Goal: Information Seeking & Learning: Learn about a topic

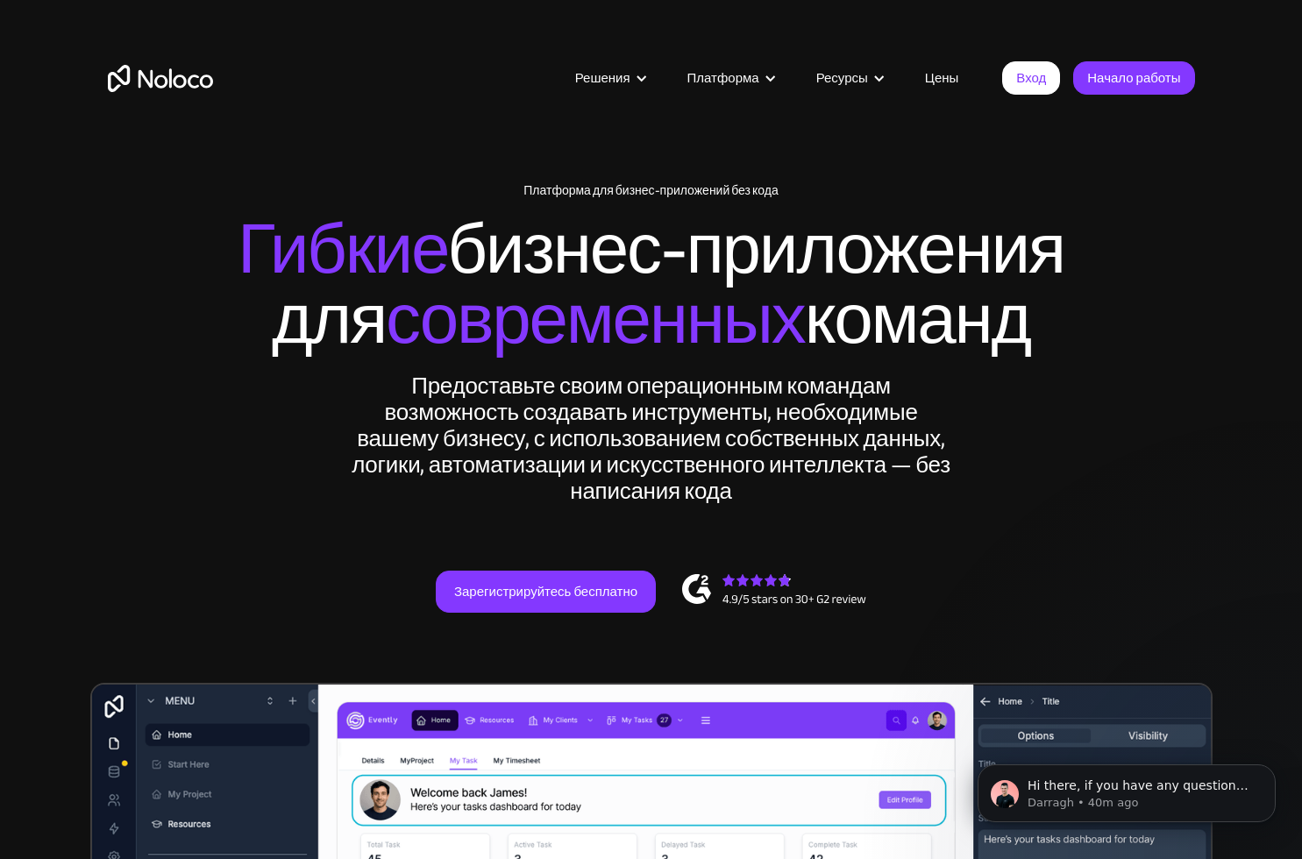
click at [933, 82] on link "Цены" at bounding box center [942, 78] width 78 height 23
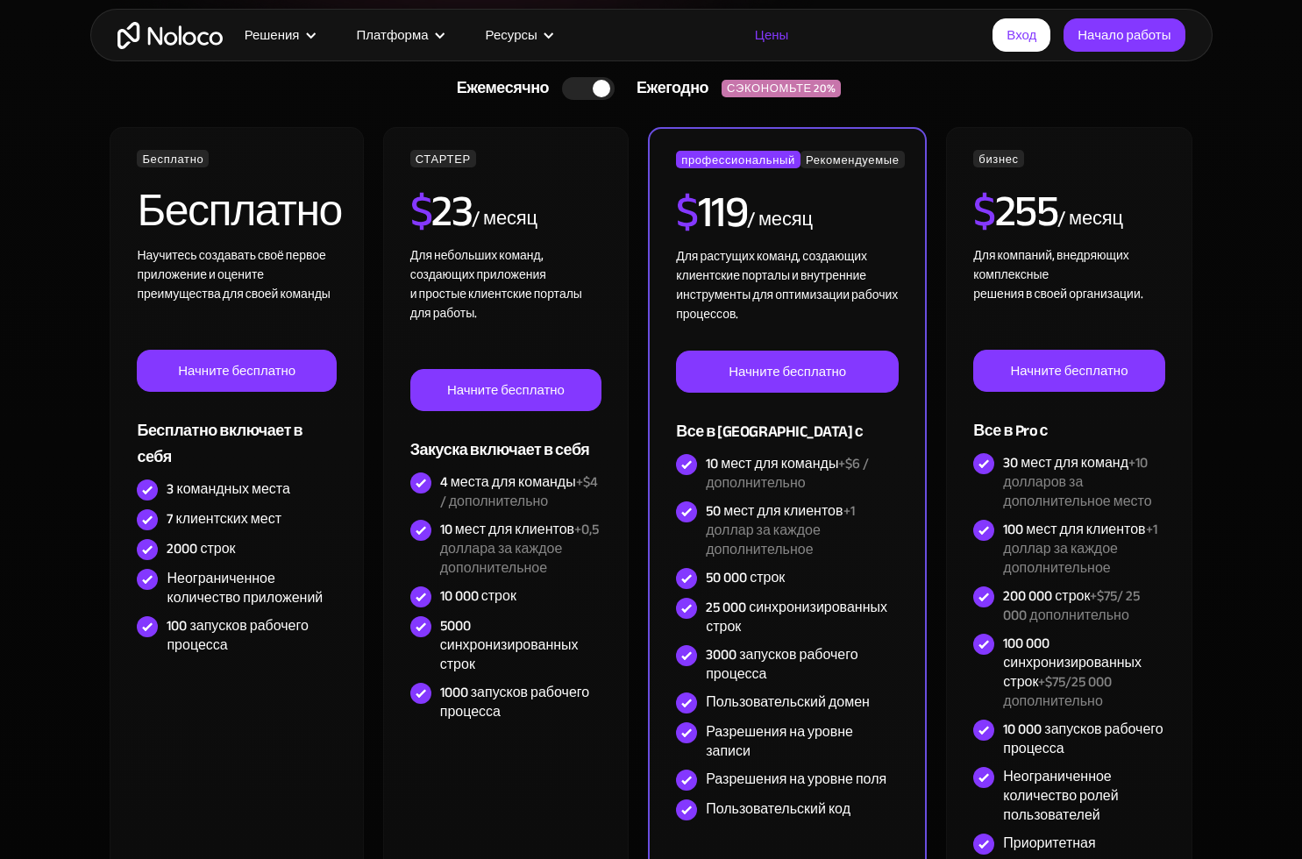
scroll to position [438, 0]
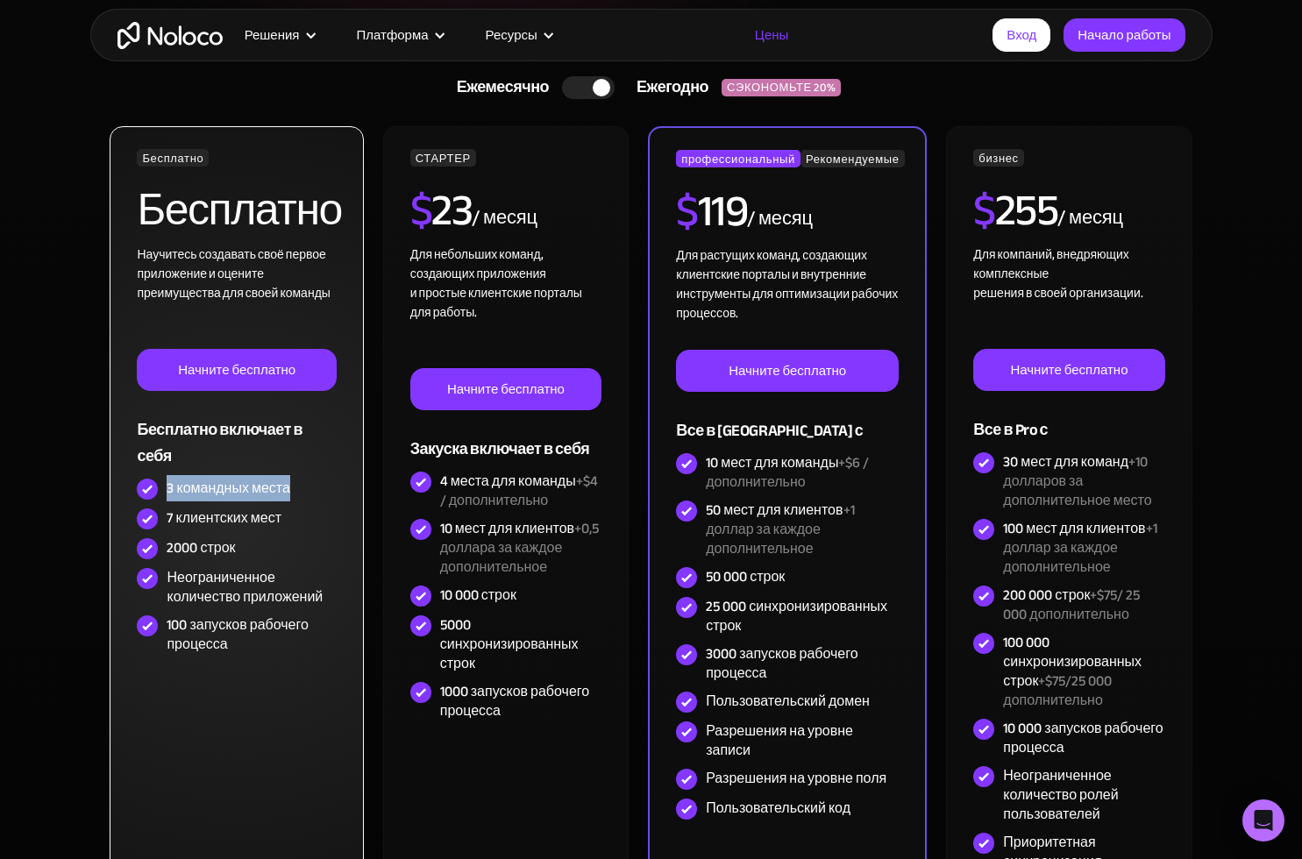
drag, startPoint x: 168, startPoint y: 486, endPoint x: 288, endPoint y: 487, distance: 119.2
click at [288, 487] on div "3 командных места" at bounding box center [228, 488] width 123 height 19
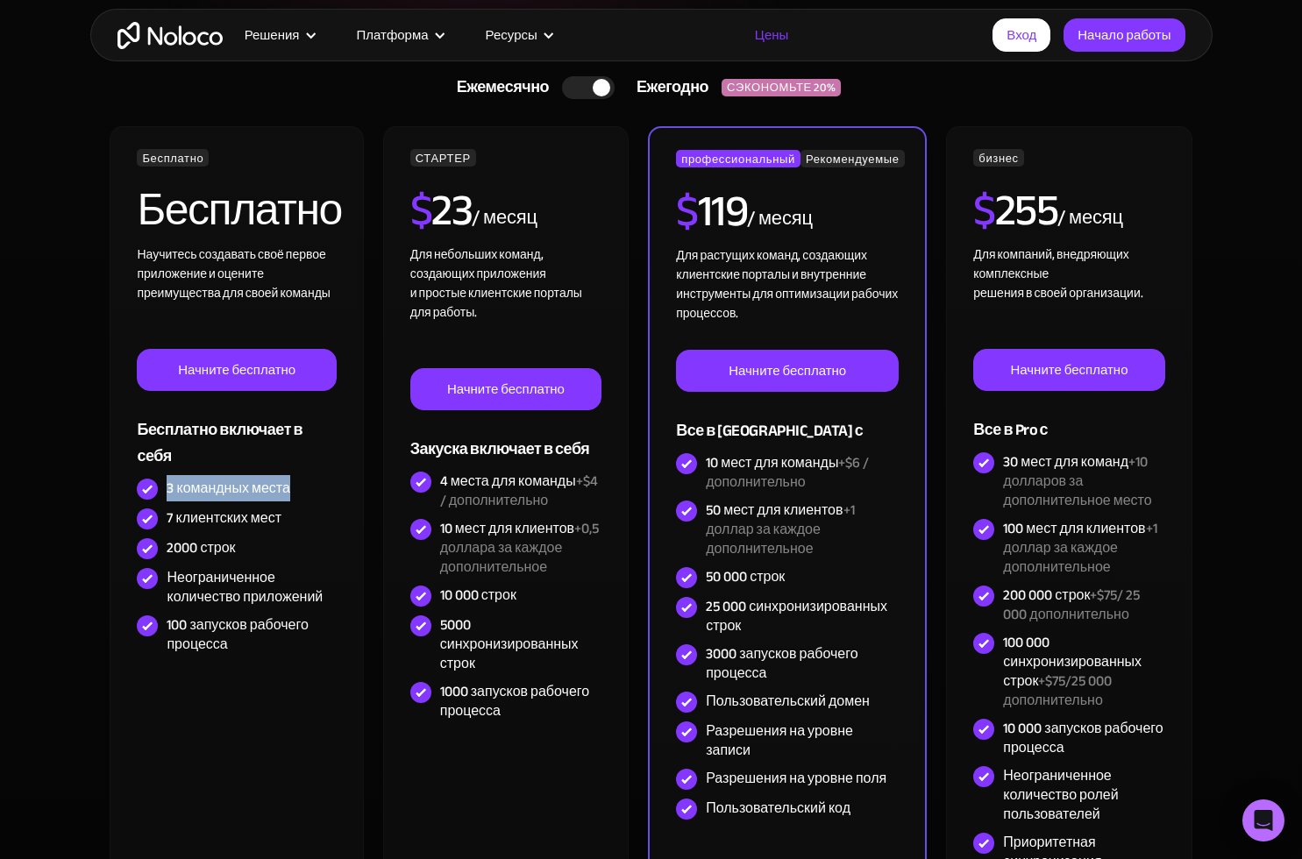
copy div "3 командных места"
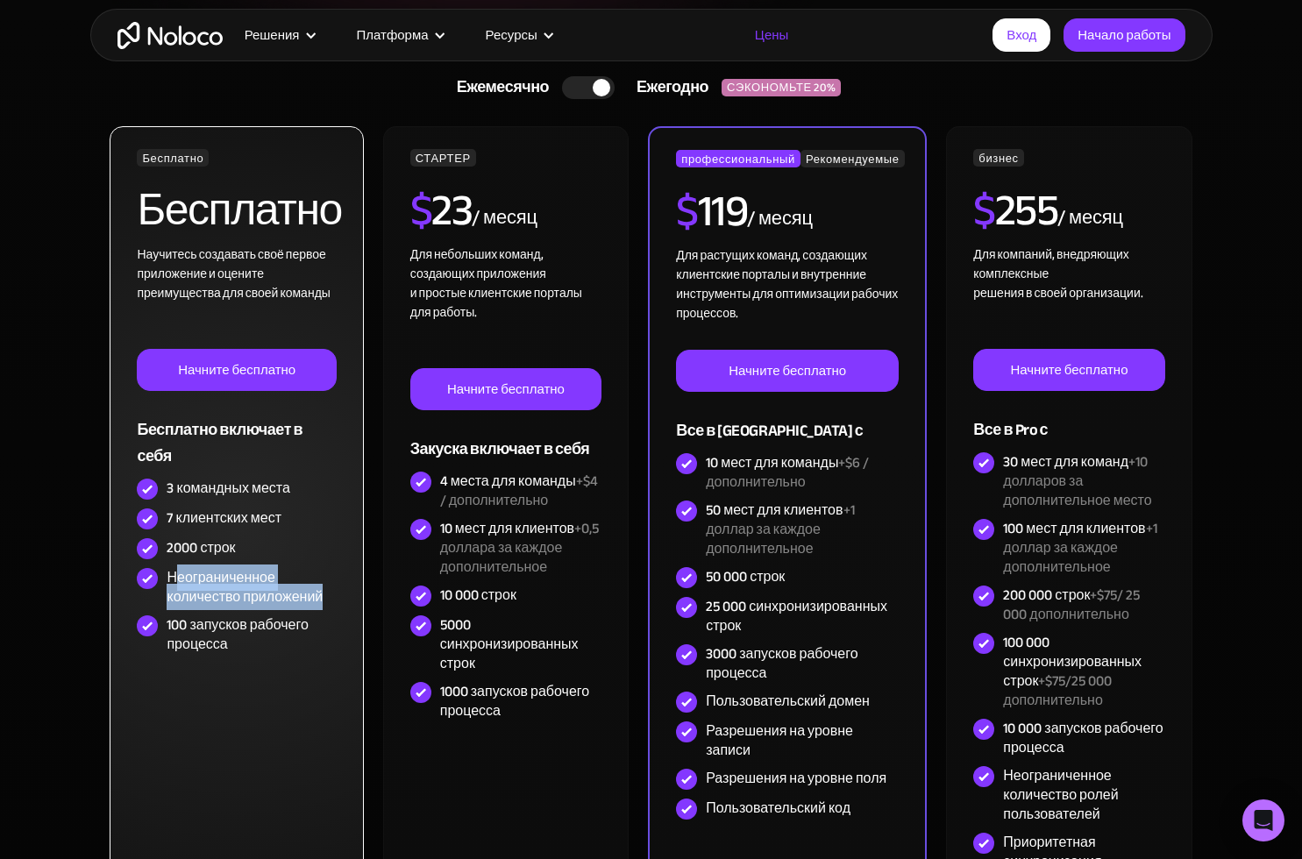
drag, startPoint x: 323, startPoint y: 597, endPoint x: 179, endPoint y: 590, distance: 144.8
click at [179, 590] on div "Неограниченное количество приложений" at bounding box center [252, 587] width 170 height 39
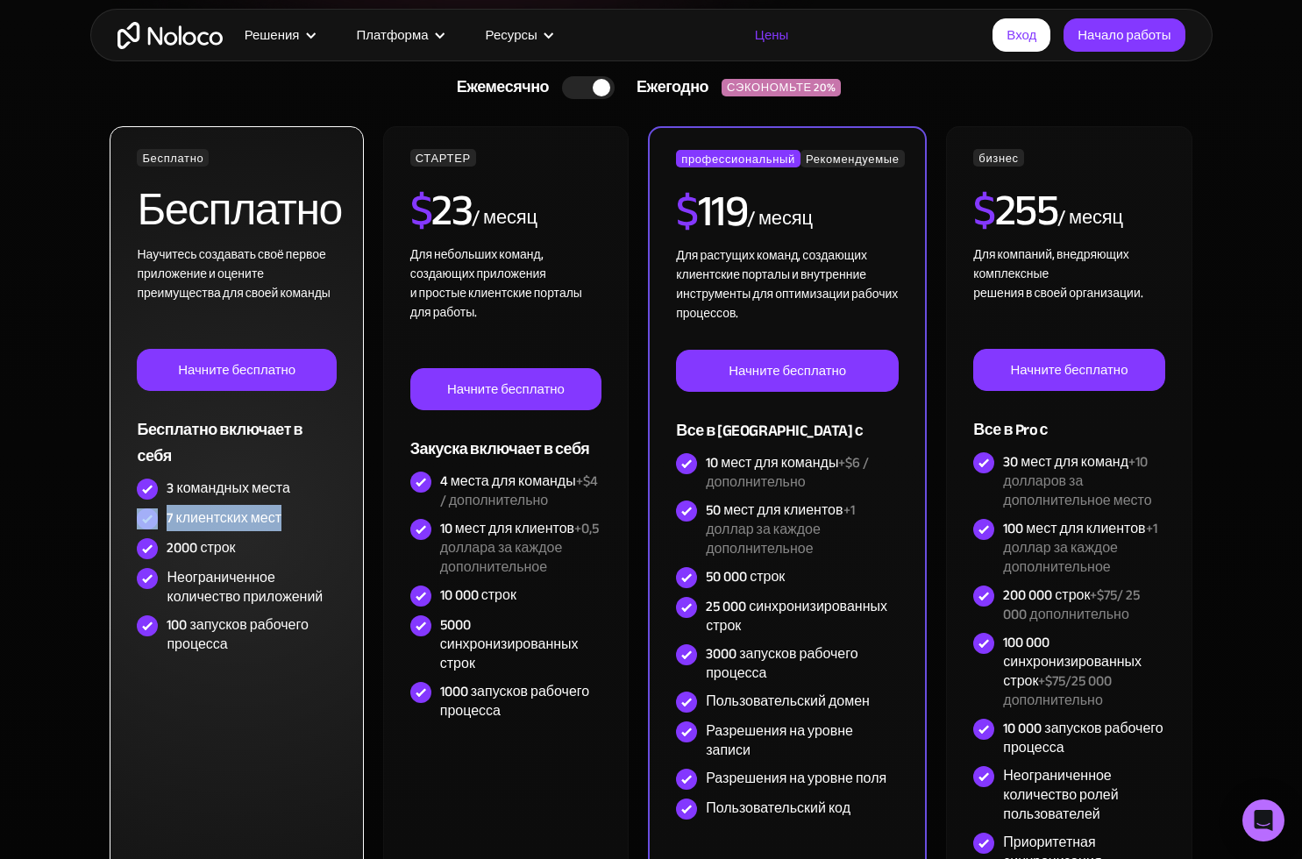
drag, startPoint x: 285, startPoint y: 519, endPoint x: 160, endPoint y: 508, distance: 124.9
click at [160, 508] on div "7 клиентских мест" at bounding box center [237, 519] width 200 height 30
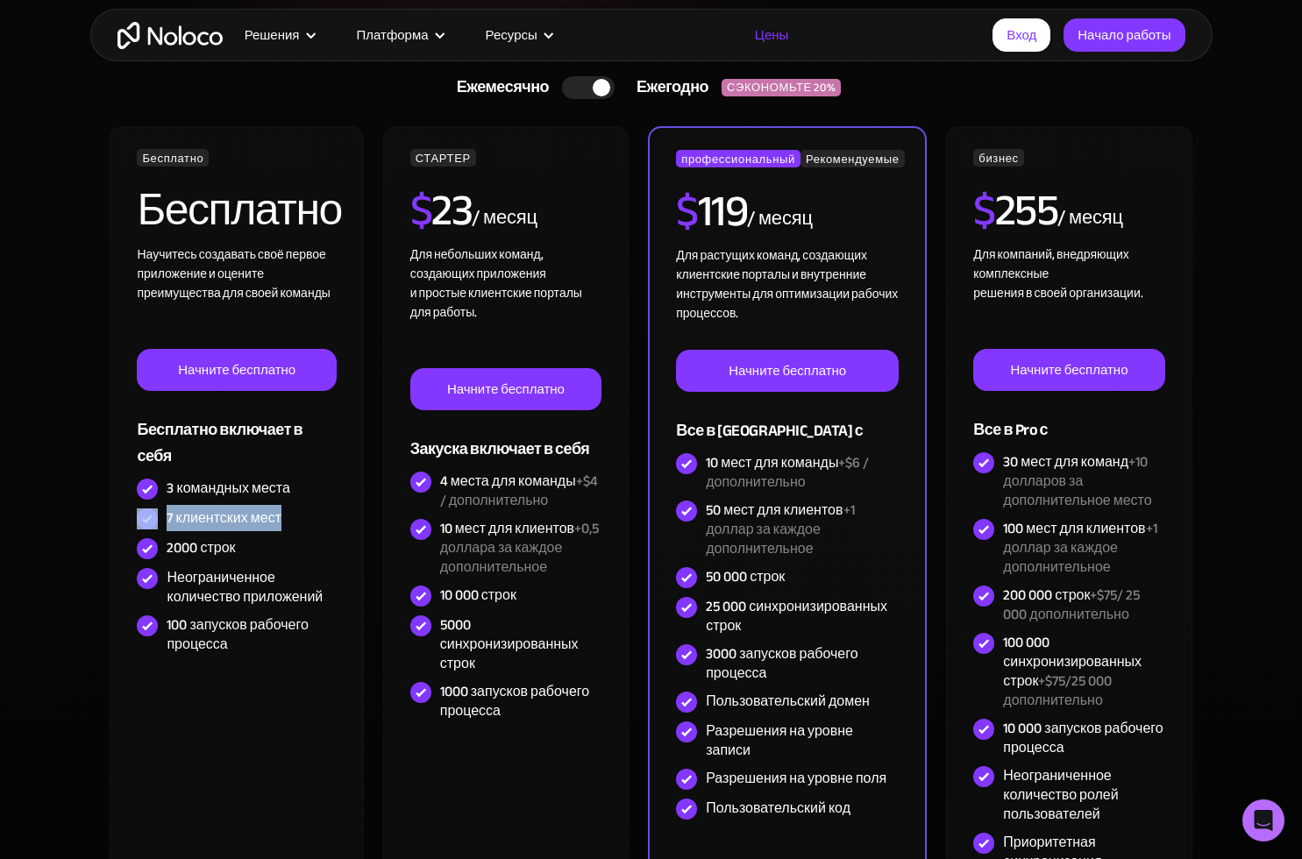
copy div "7 клиентских мест"
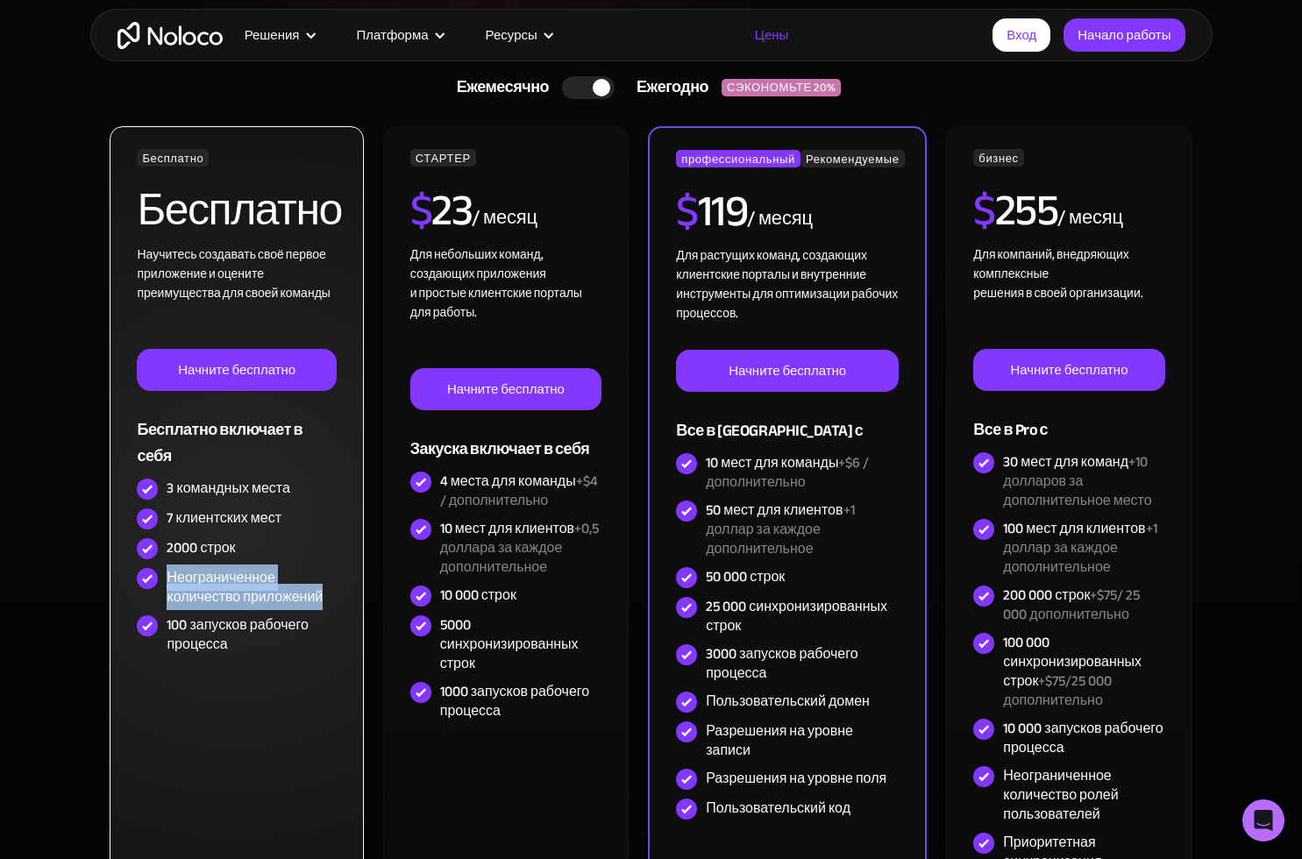
drag, startPoint x: 324, startPoint y: 598, endPoint x: 165, endPoint y: 582, distance: 160.3
click at [165, 582] on div "Неограниченное количество приложений" at bounding box center [237, 587] width 200 height 47
click at [265, 583] on div "Неограниченное количество приложений" at bounding box center [252, 587] width 170 height 39
drag, startPoint x: 246, startPoint y: 545, endPoint x: 166, endPoint y: 547, distance: 80.7
click at [166, 547] on div "2000 строк" at bounding box center [237, 549] width 200 height 30
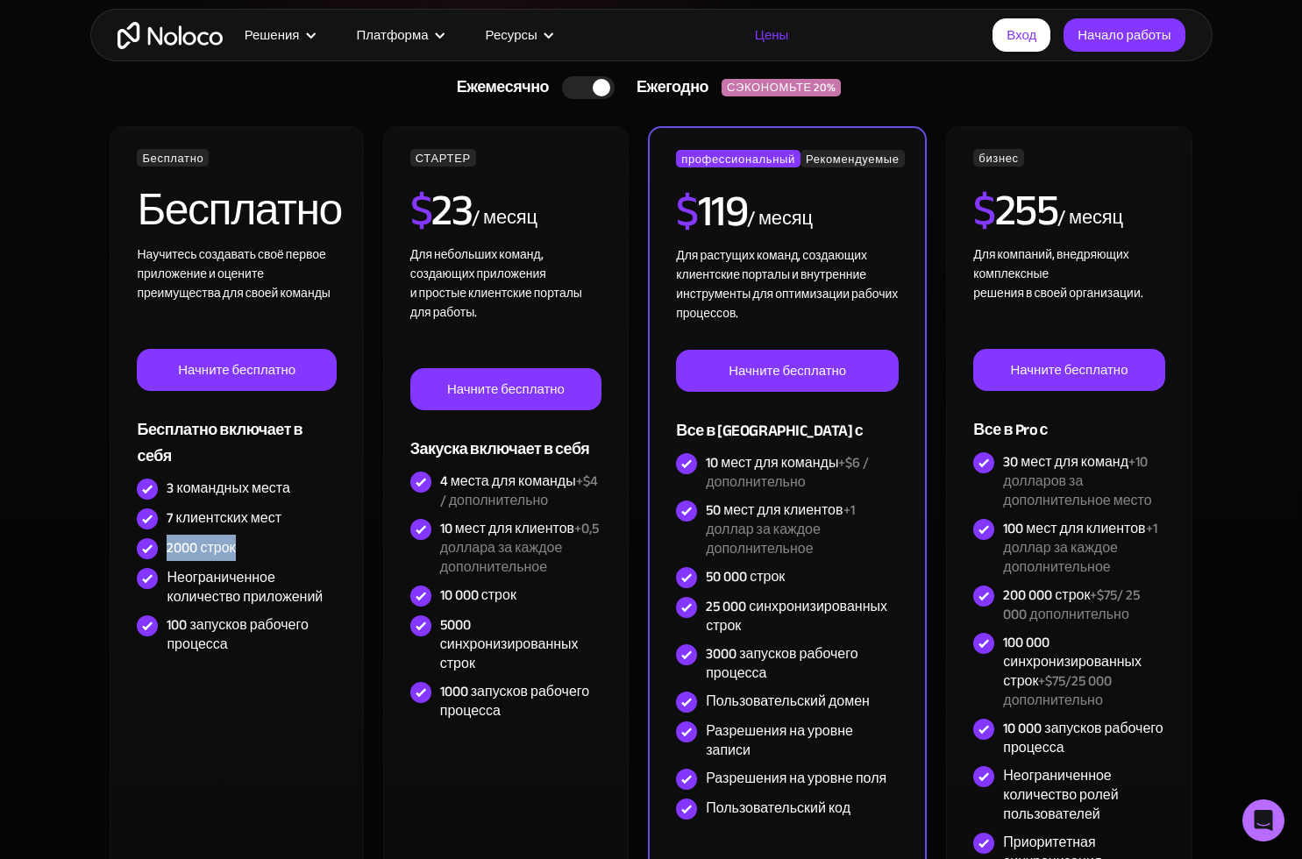
copy div "2000 строк"
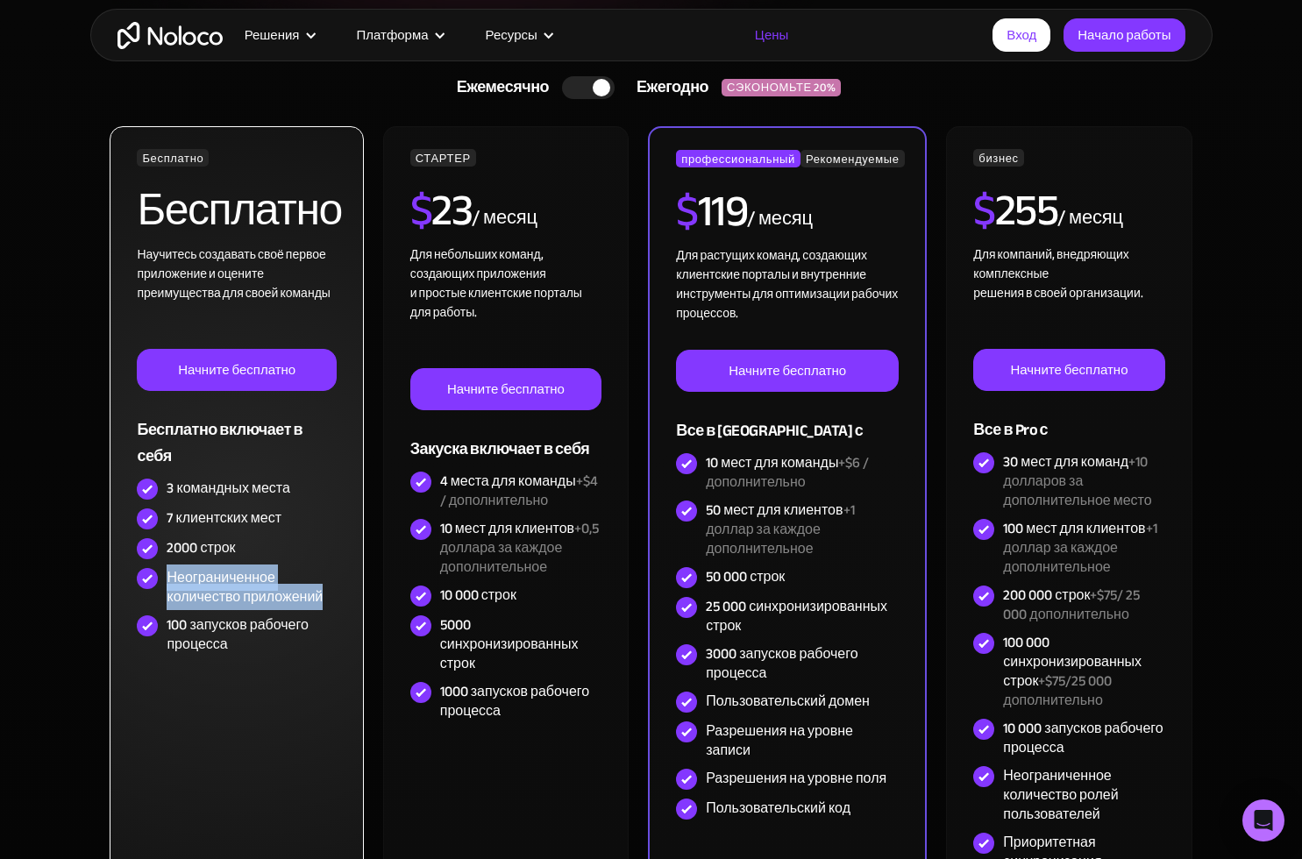
drag, startPoint x: 328, startPoint y: 598, endPoint x: 164, endPoint y: 579, distance: 165.0
click at [164, 579] on div "Неограниченное количество приложений" at bounding box center [237, 587] width 200 height 47
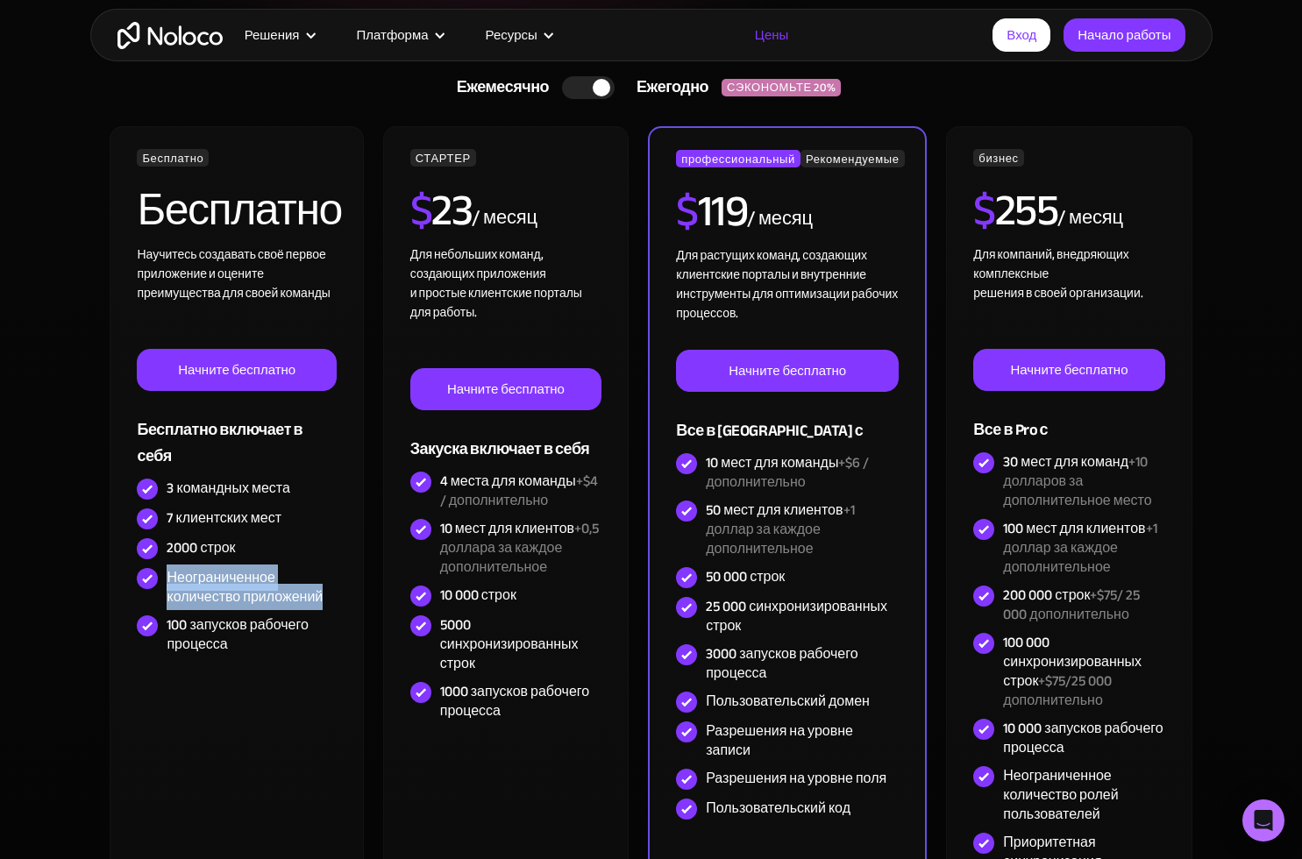
copy div "Неограниченное количество приложений"
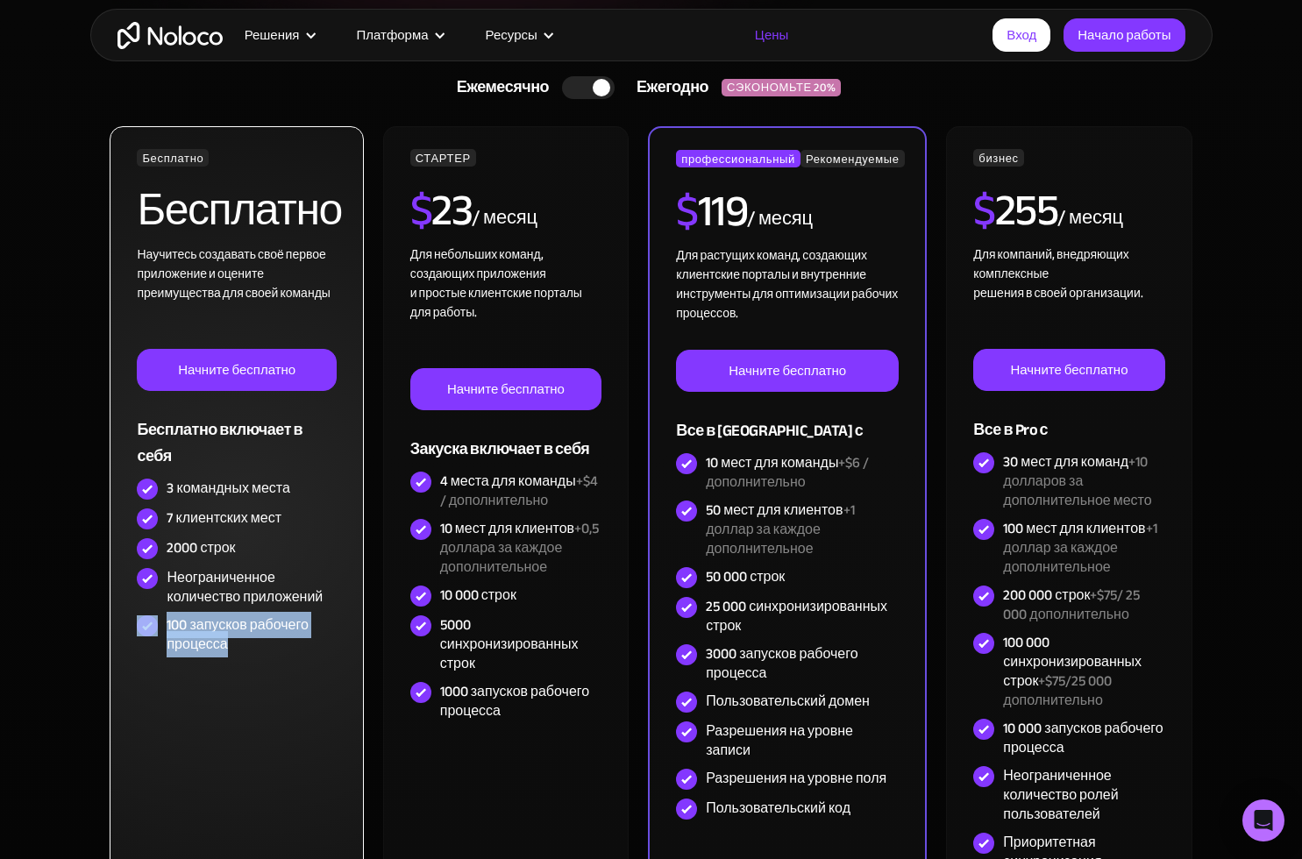
drag, startPoint x: 229, startPoint y: 644, endPoint x: 160, endPoint y: 629, distance: 70.0
click at [160, 629] on div "100 запусков рабочего процесса" at bounding box center [237, 634] width 200 height 47
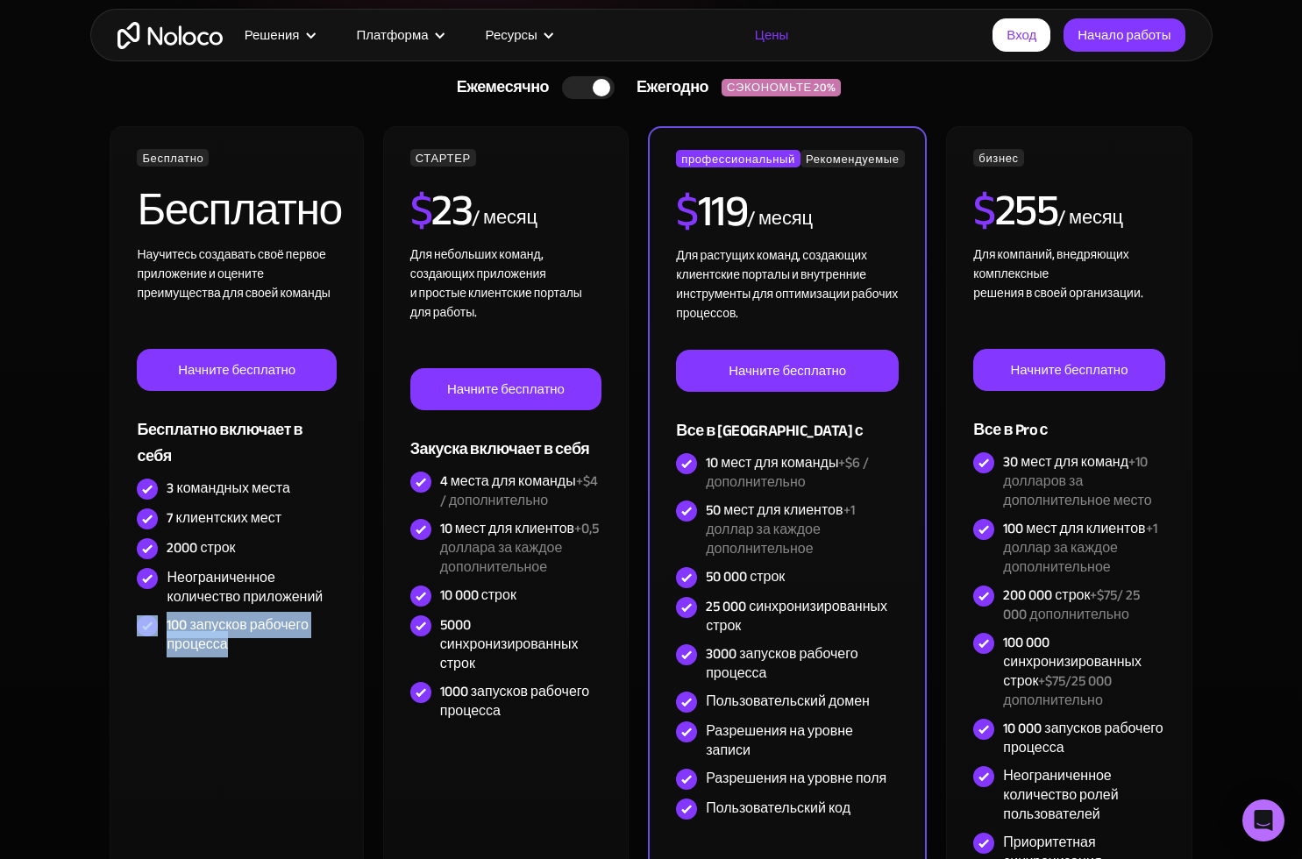
copy div "100 запусков рабочего процесса"
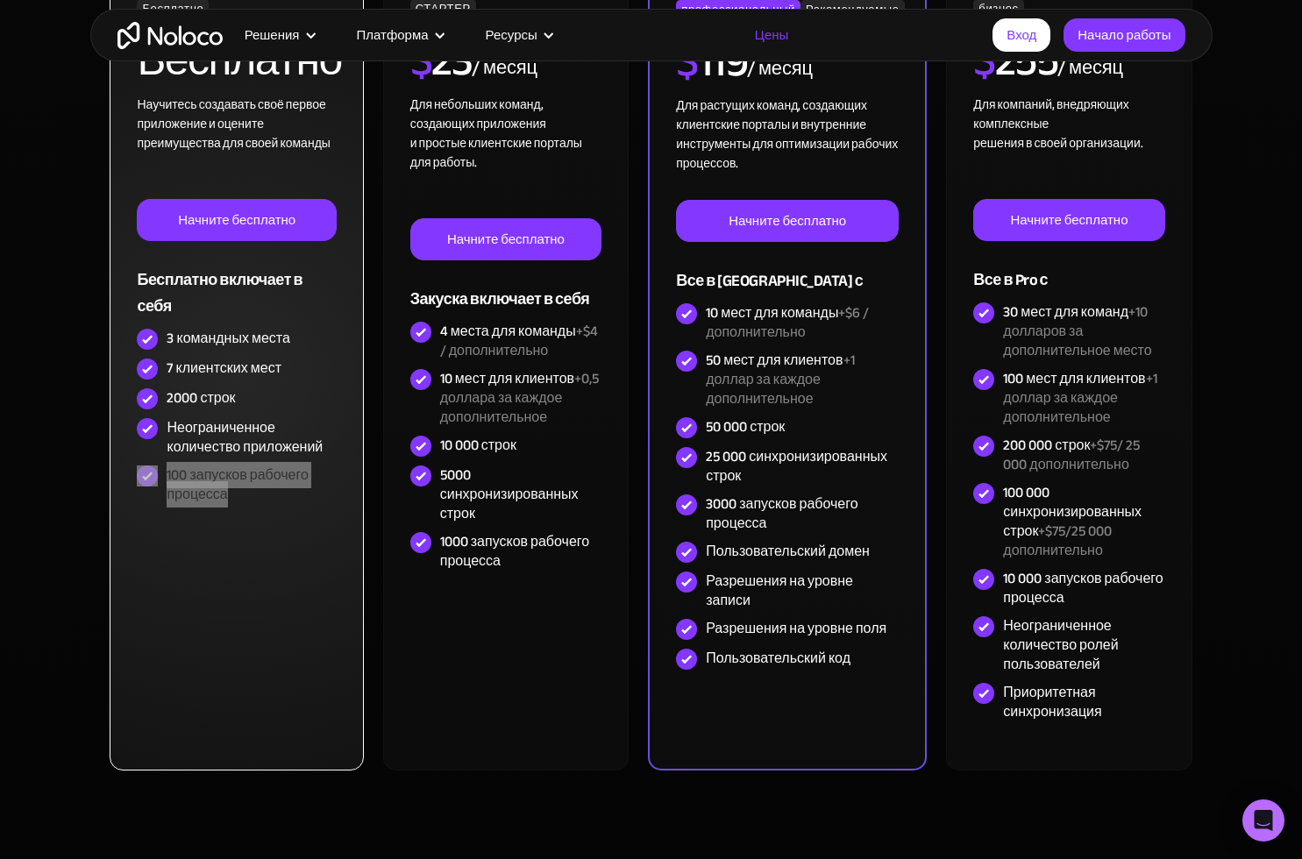
scroll to position [175, 0]
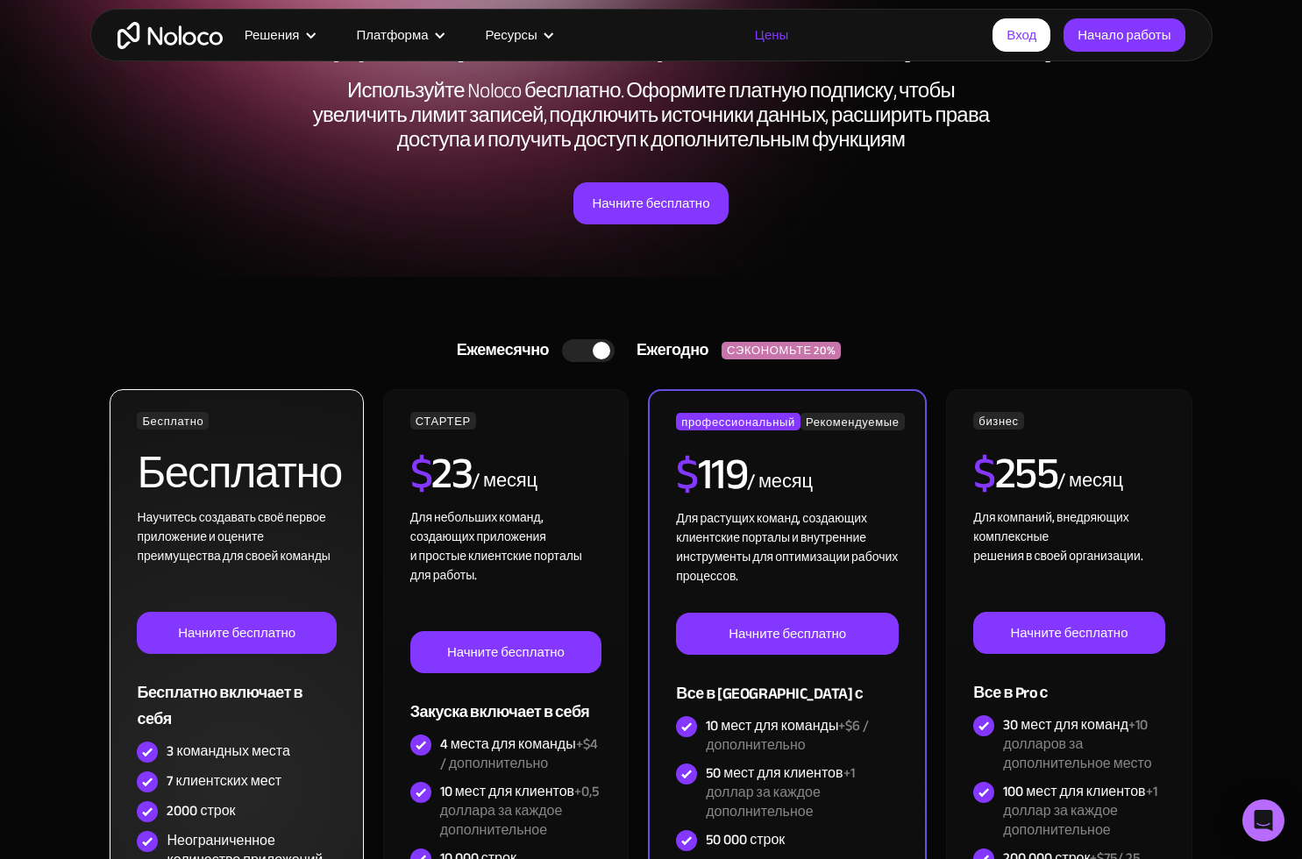
click at [227, 764] on div "3 командных места" at bounding box center [237, 752] width 200 height 30
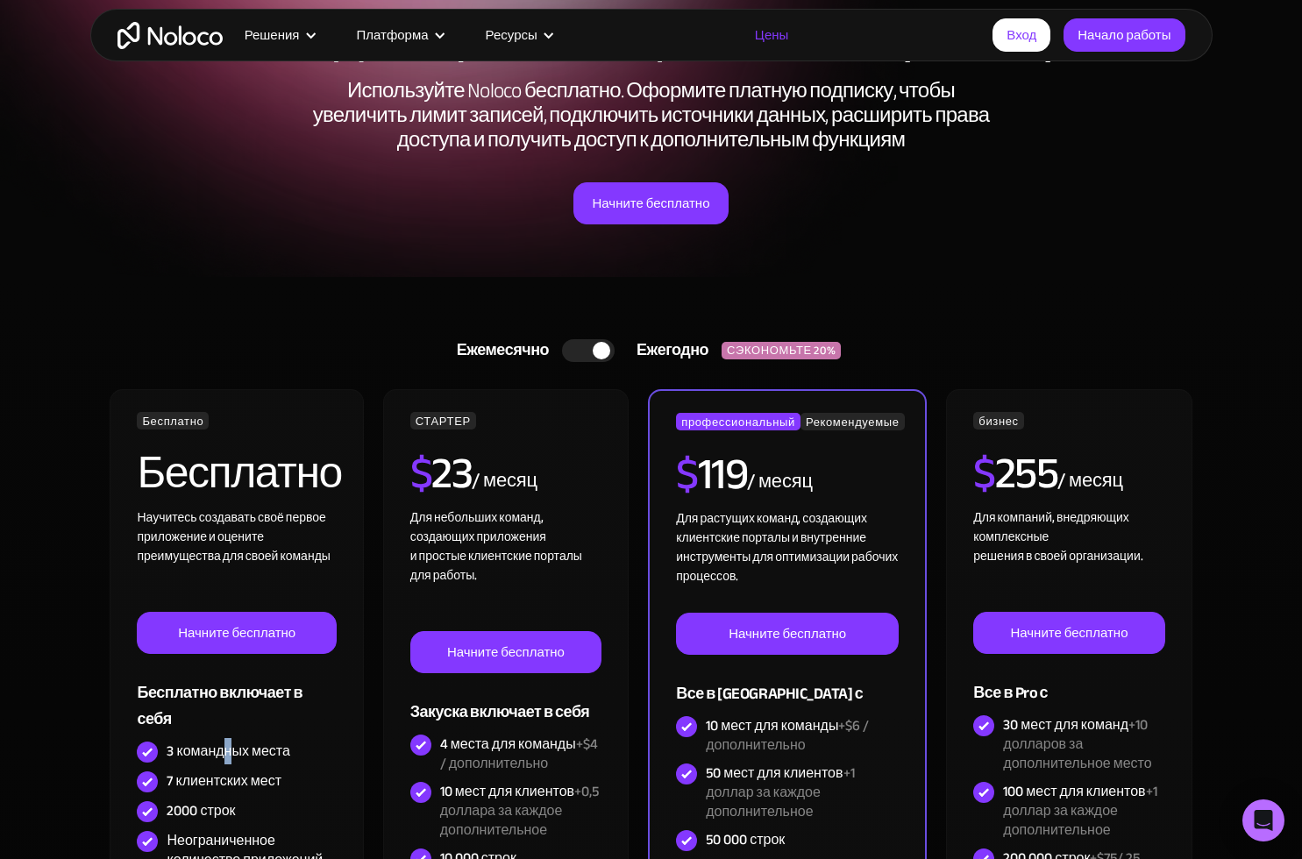
click at [574, 349] on div at bounding box center [588, 350] width 53 height 23
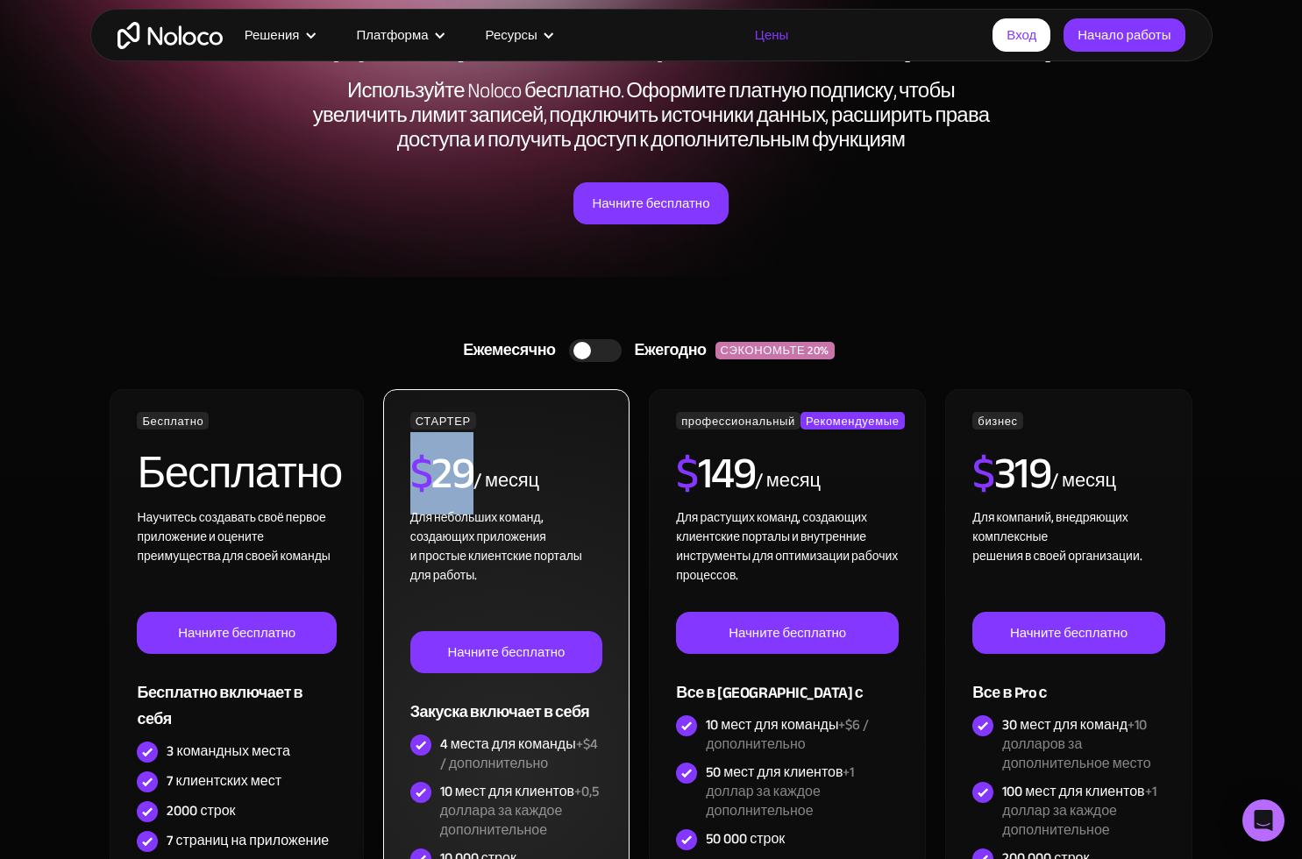
drag, startPoint x: 414, startPoint y: 474, endPoint x: 472, endPoint y: 478, distance: 58.0
click at [472, 478] on h2 "$ 29" at bounding box center [442, 473] width 64 height 44
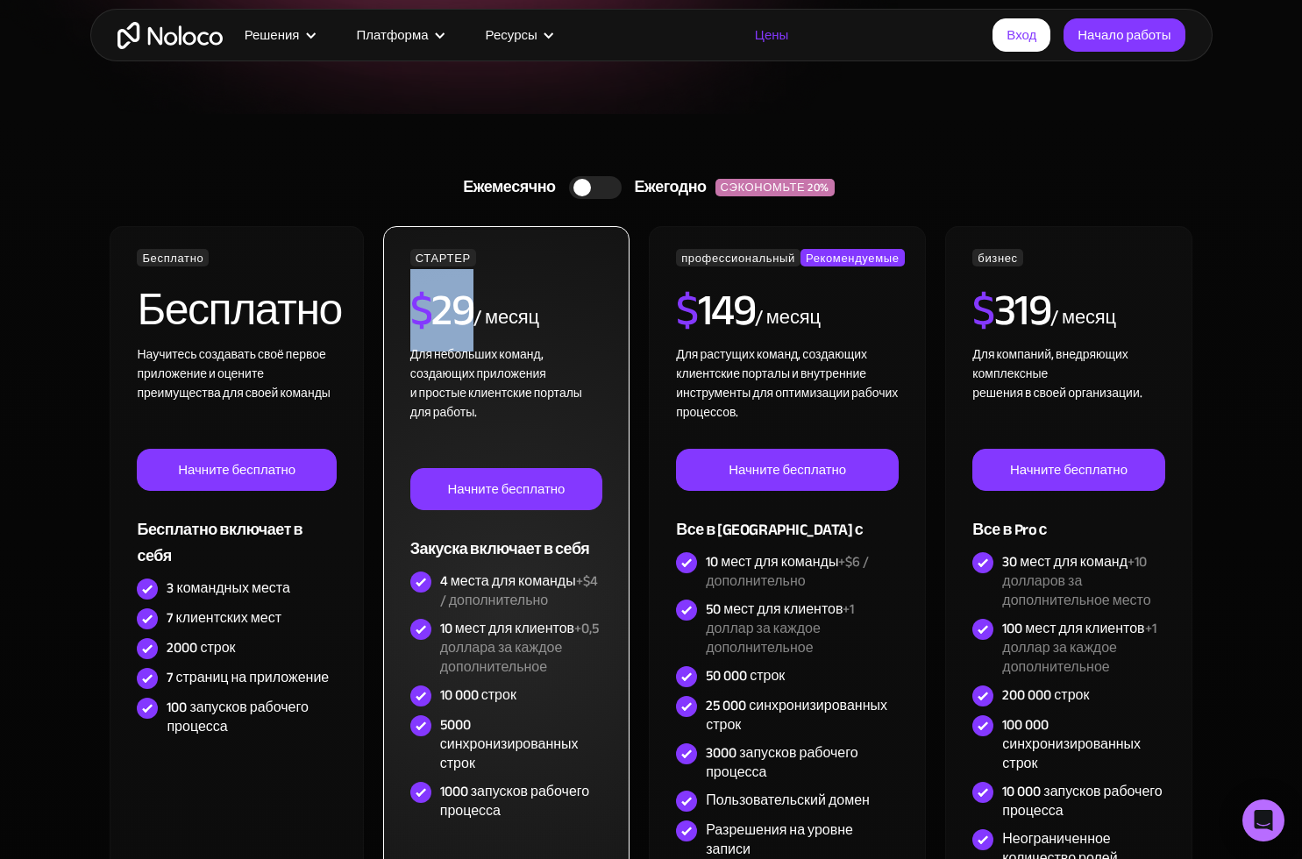
scroll to position [351, 0]
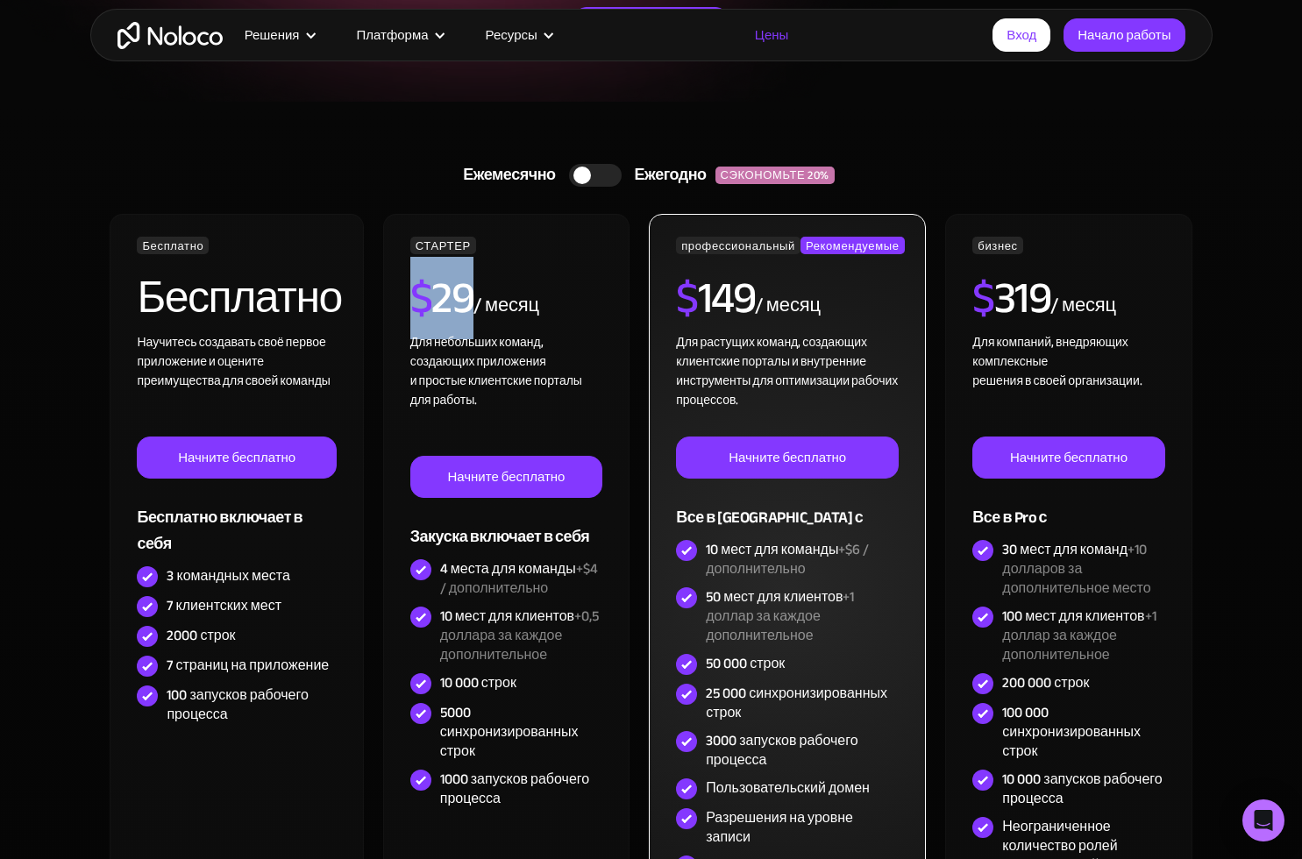
copy h2 "$ 29"
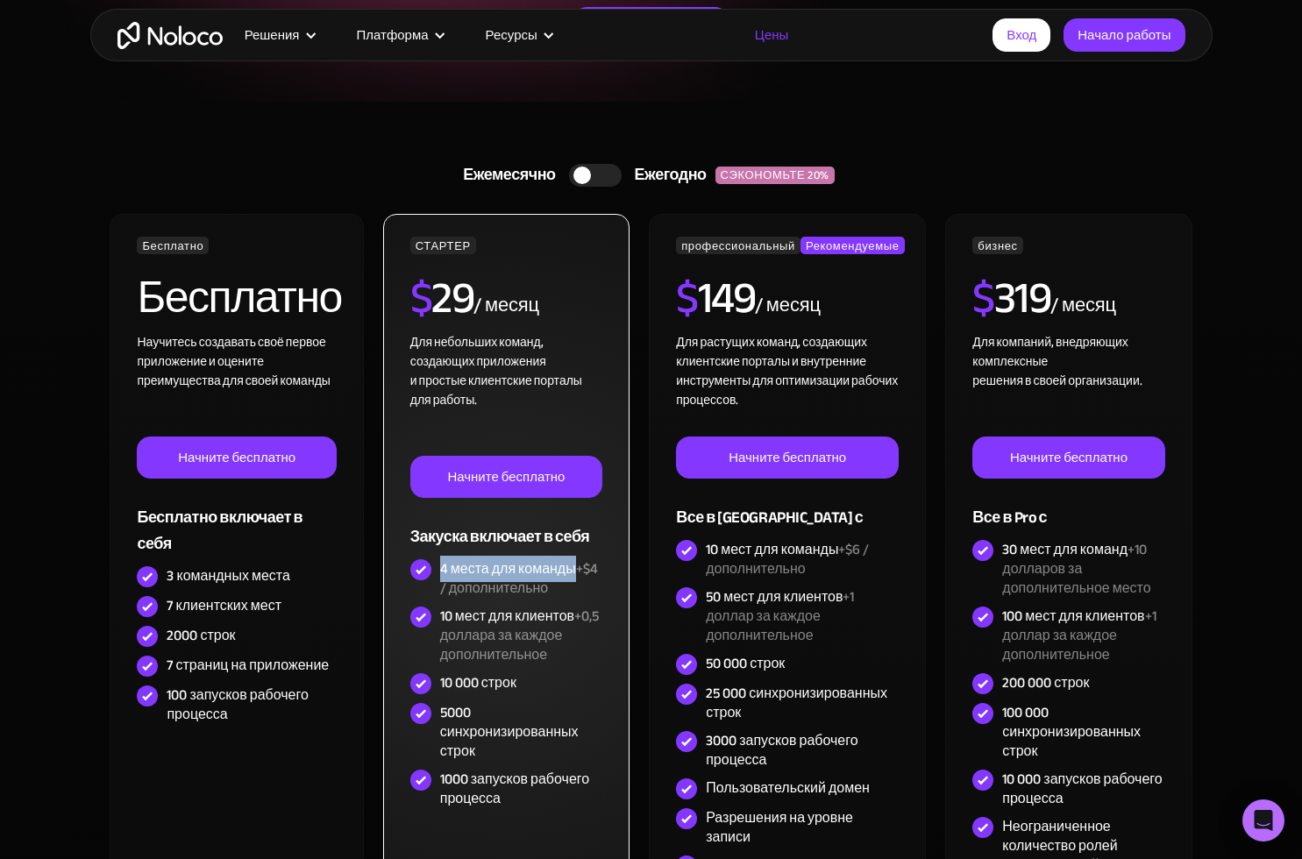
drag, startPoint x: 441, startPoint y: 568, endPoint x: 574, endPoint y: 566, distance: 133.2
click at [574, 566] on div "4 места для команды +$4 / дополнительно" at bounding box center [521, 578] width 162 height 39
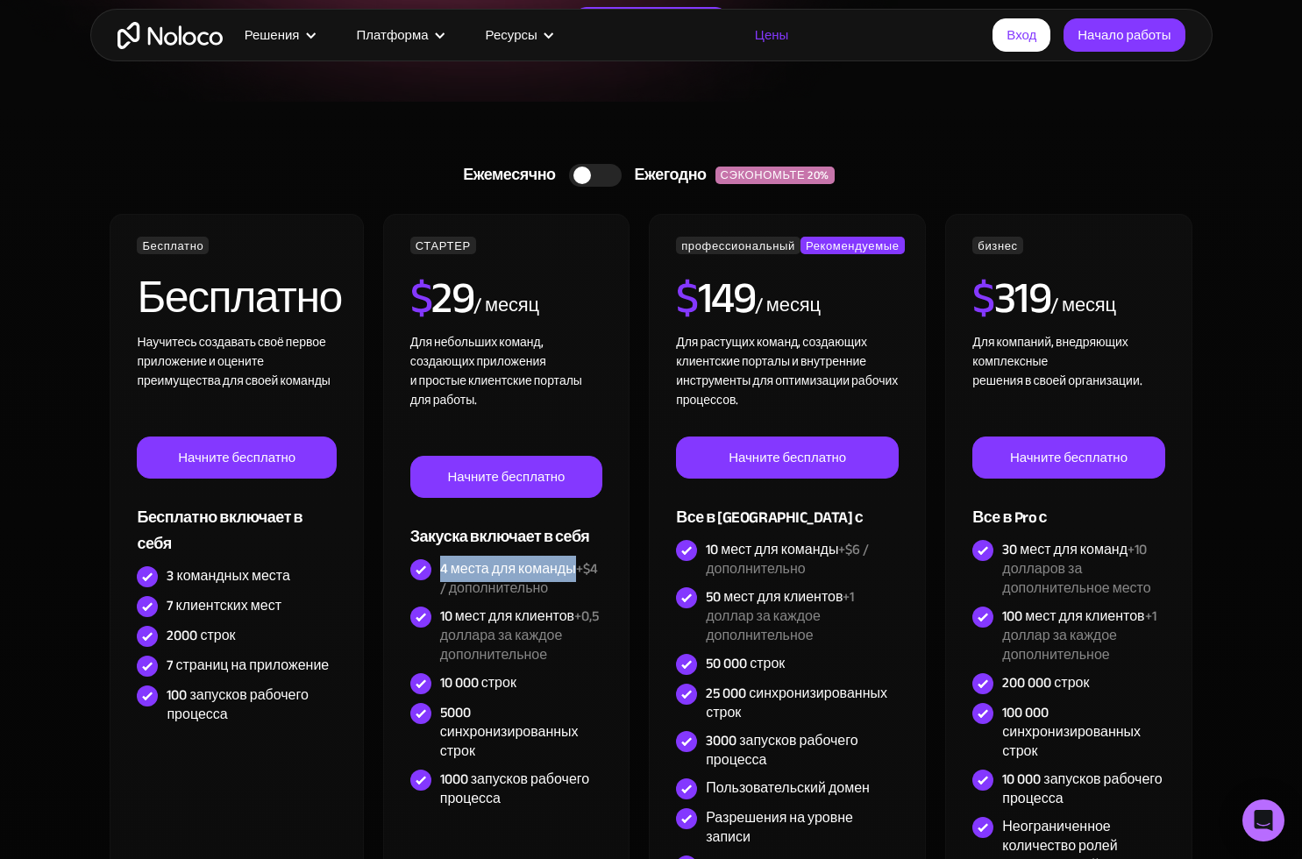
copy div "4 места для команды"
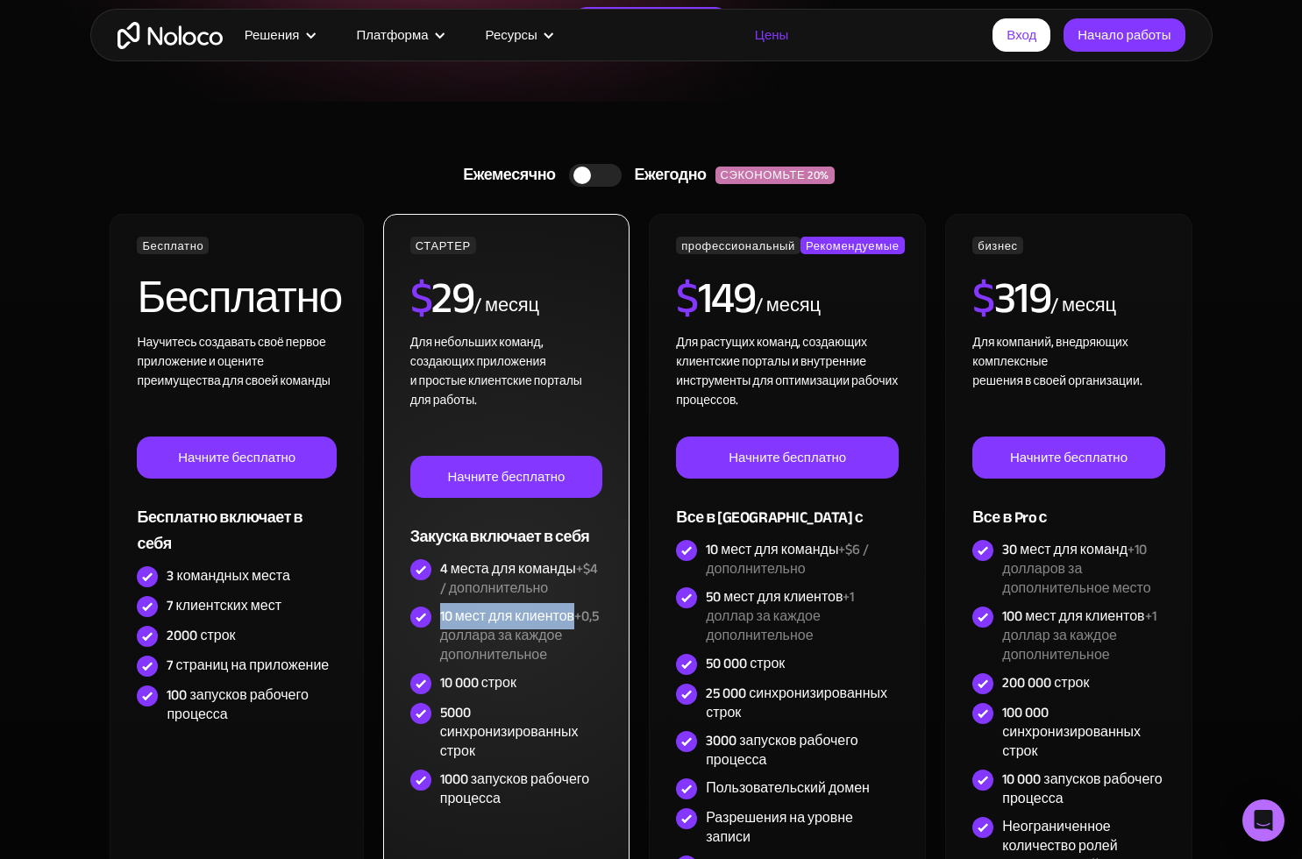
drag, startPoint x: 442, startPoint y: 615, endPoint x: 572, endPoint y: 621, distance: 130.7
click at [572, 621] on div "10 мест для клиентов +0,5 доллара за каждое дополнительное" at bounding box center [521, 636] width 162 height 58
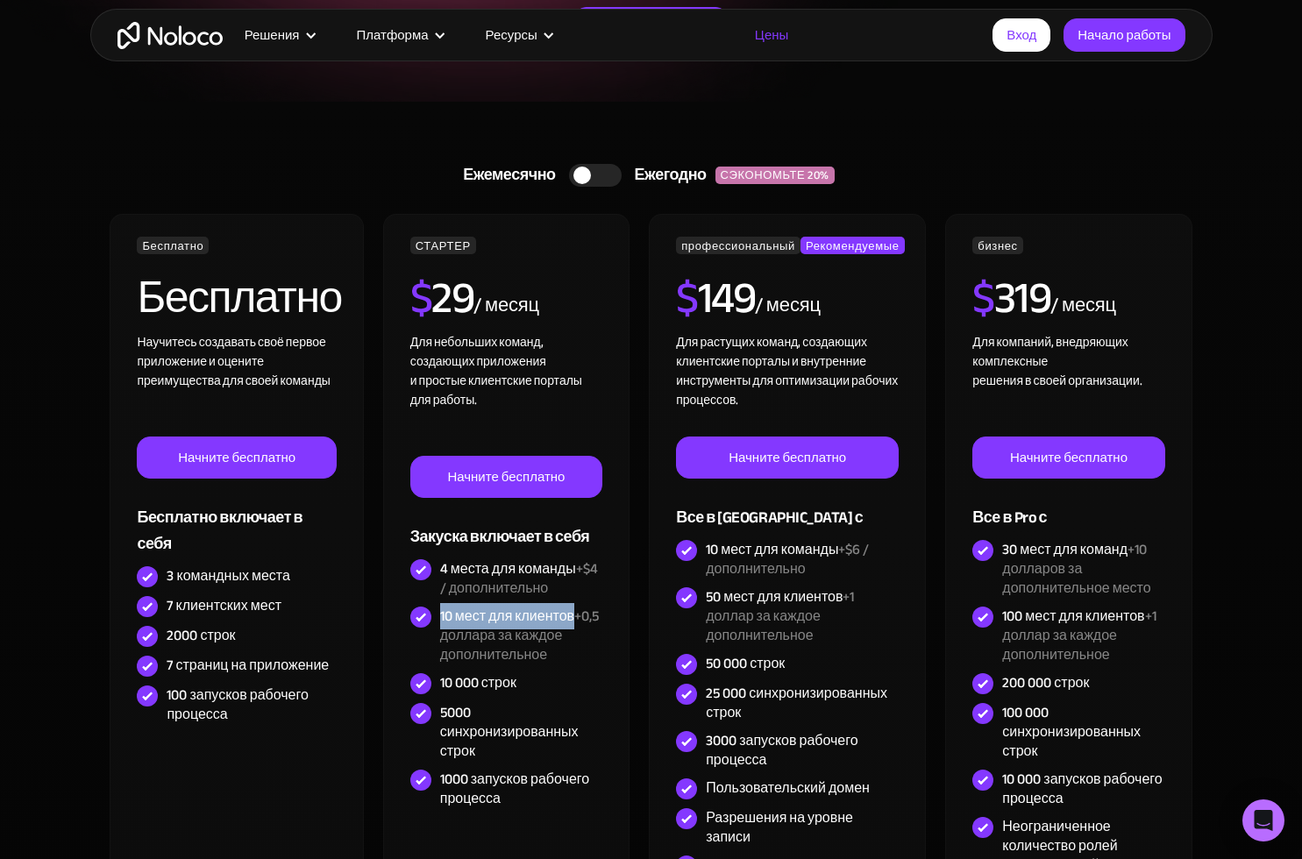
copy div "10 мест для клиентов"
